Goal: Navigation & Orientation: Locate item on page

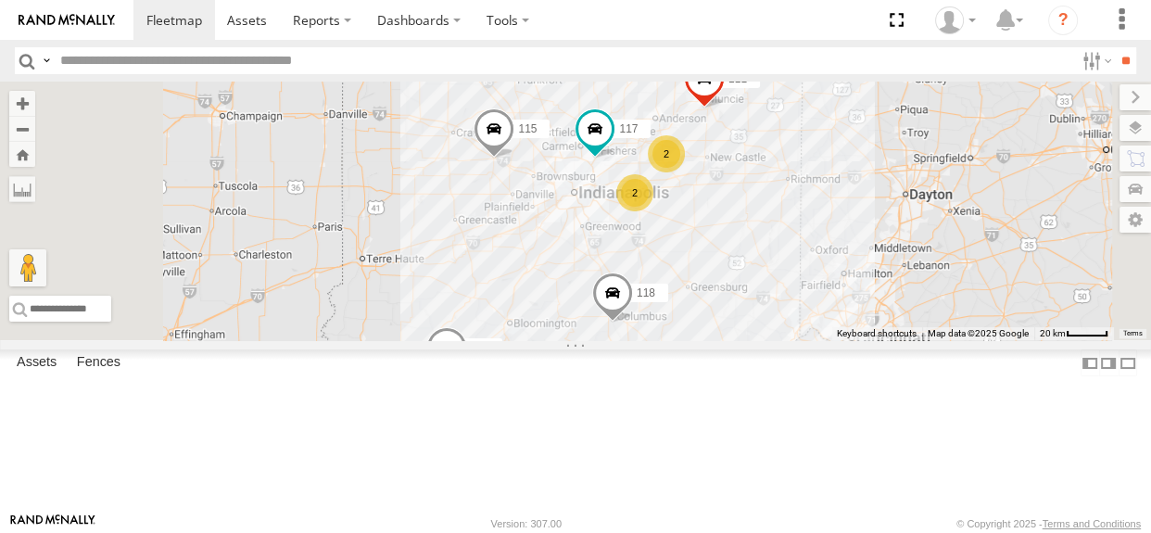
click at [633, 322] on span at bounding box center [612, 297] width 41 height 50
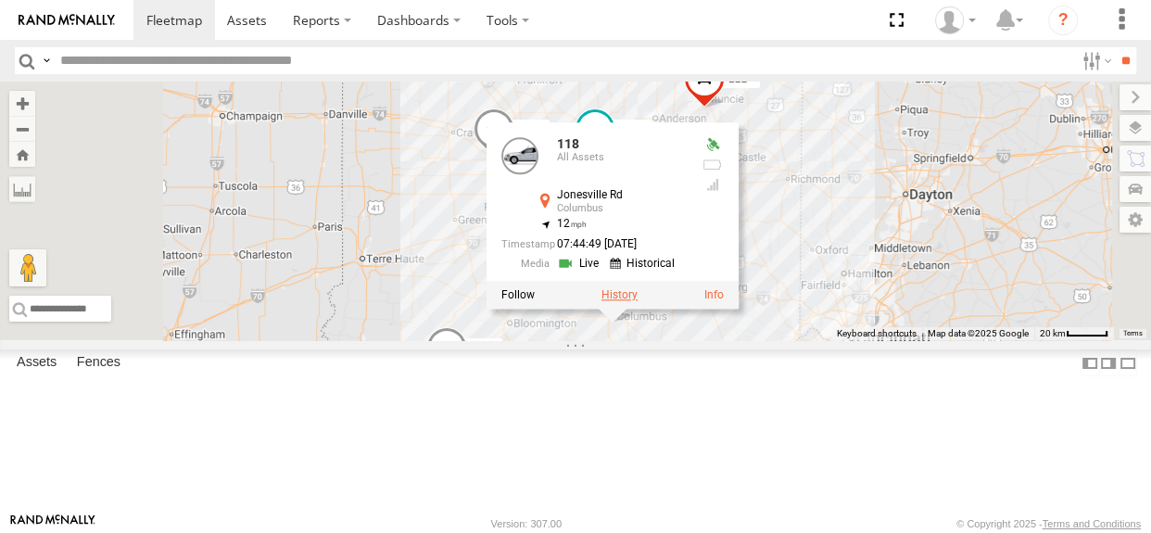
click at [638, 301] on label at bounding box center [619, 294] width 36 height 13
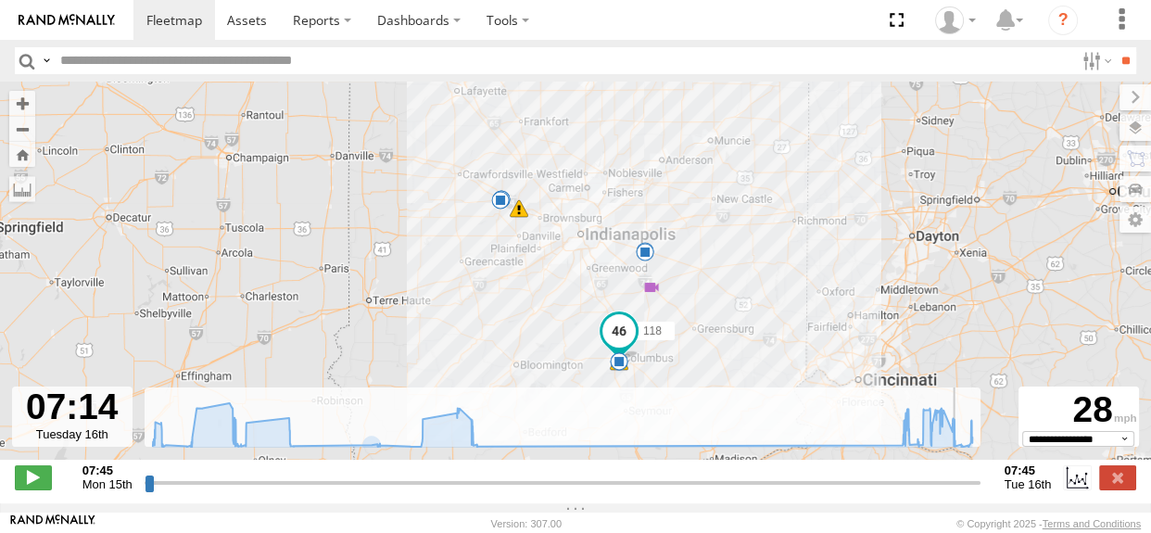
drag, startPoint x: 148, startPoint y: 497, endPoint x: 955, endPoint y: 491, distance: 807.2
click at [955, 491] on input "range" at bounding box center [563, 483] width 836 height 18
click at [1107, 487] on label at bounding box center [1117, 477] width 37 height 24
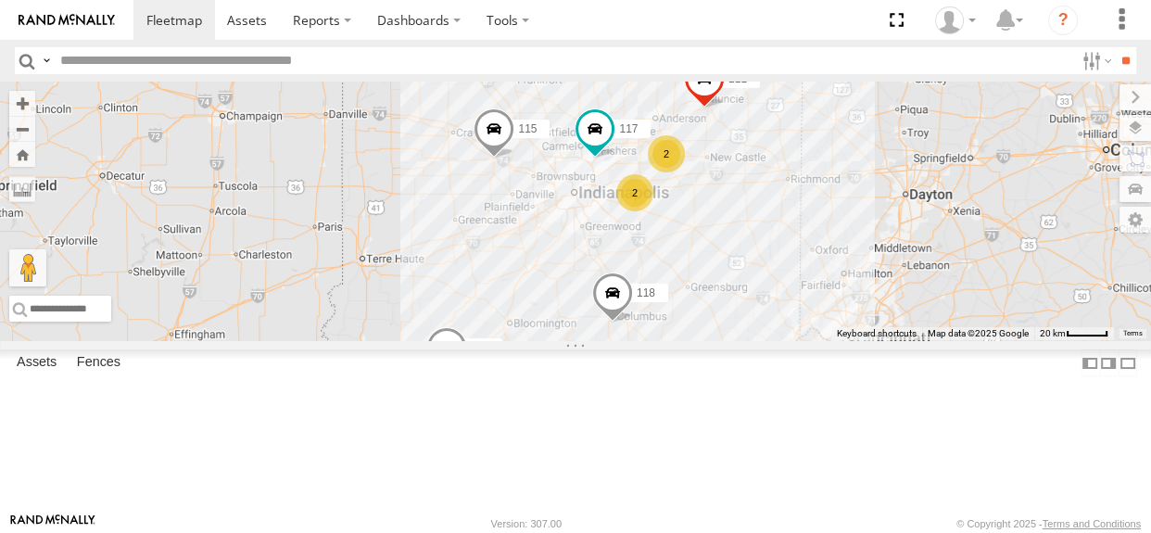
drag, startPoint x: 754, startPoint y: 287, endPoint x: 729, endPoint y: 291, distance: 25.3
click at [729, 291] on div "110 118 115 117 111 112 113 2 2" at bounding box center [575, 211] width 1151 height 259
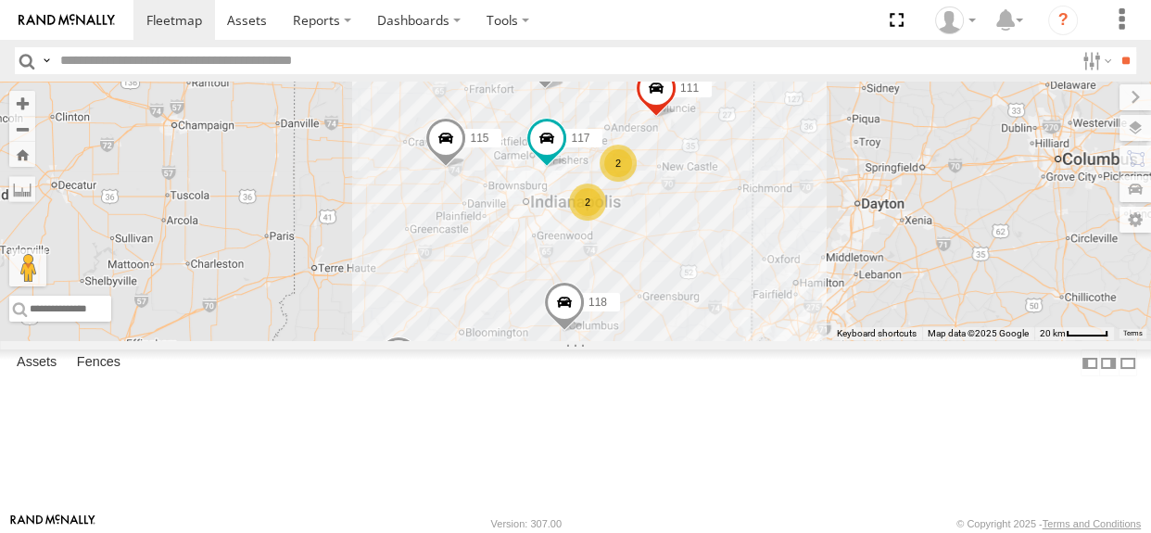
click at [466, 168] on span at bounding box center [445, 143] width 41 height 50
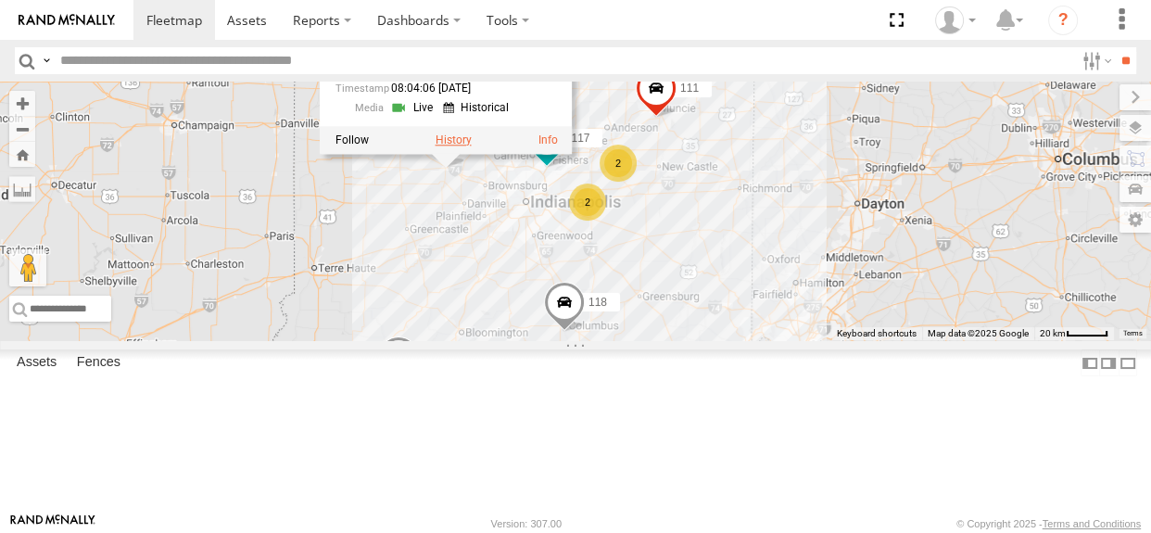
click at [471, 146] on label at bounding box center [453, 139] width 36 height 13
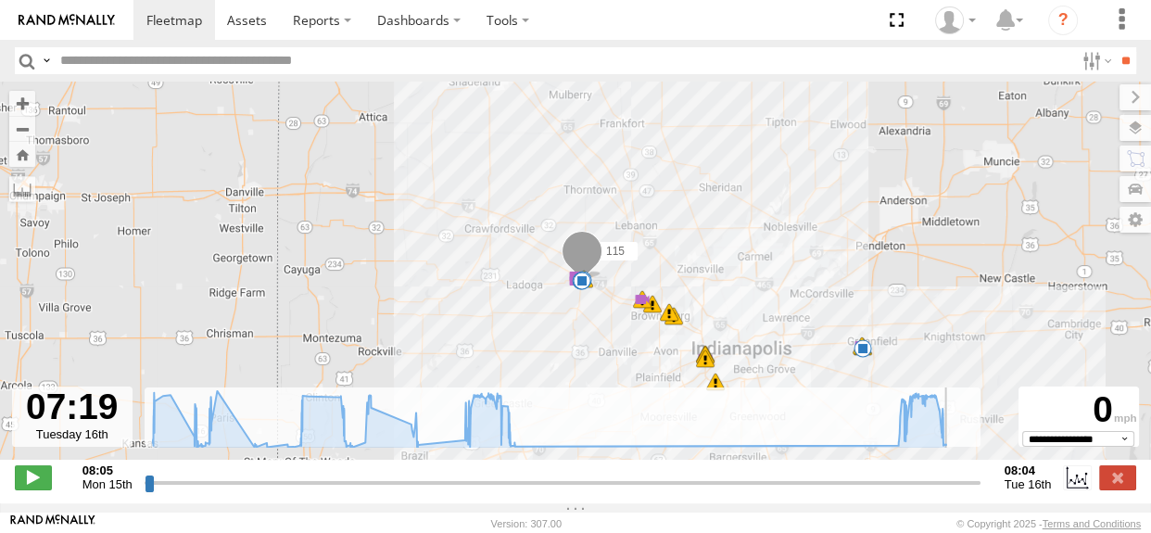
drag, startPoint x: 148, startPoint y: 491, endPoint x: 948, endPoint y: 449, distance: 800.9
type input "**********"
click at [948, 474] on input "range" at bounding box center [563, 483] width 836 height 18
click at [1120, 483] on label at bounding box center [1117, 477] width 37 height 24
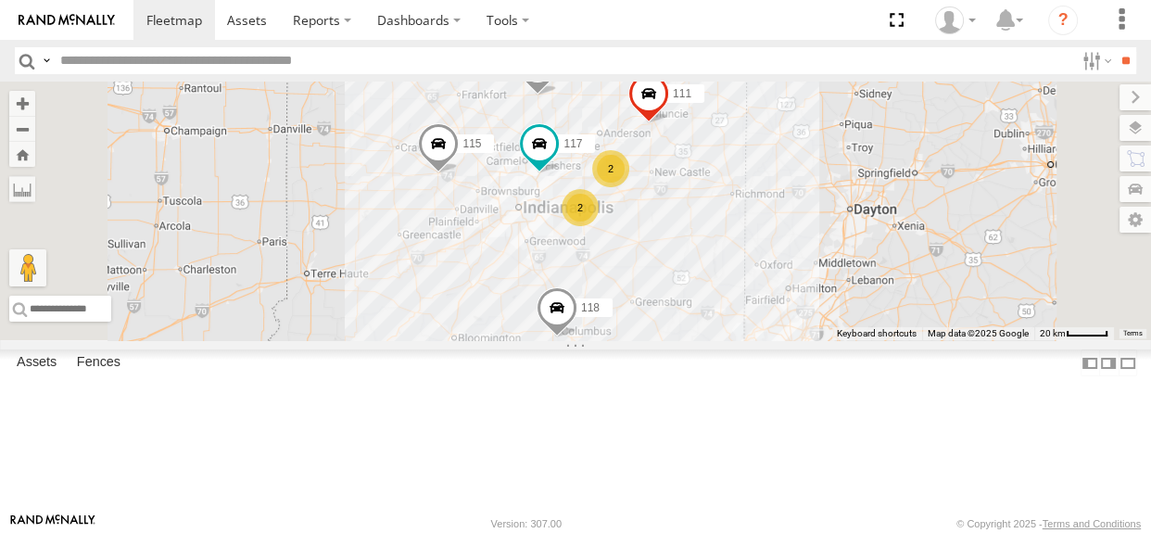
drag, startPoint x: 709, startPoint y: 298, endPoint x: 699, endPoint y: 307, distance: 13.2
click at [699, 307] on div "110 115 117 111 113 2 118 2 112" at bounding box center [575, 211] width 1151 height 259
